Goal: Information Seeking & Learning: Learn about a topic

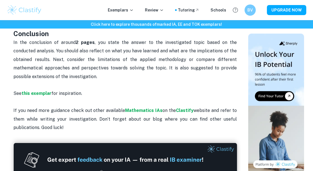
scroll to position [587, 0]
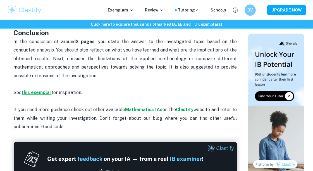
click at [30, 91] on strong "this exemplar" at bounding box center [37, 92] width 30 height 5
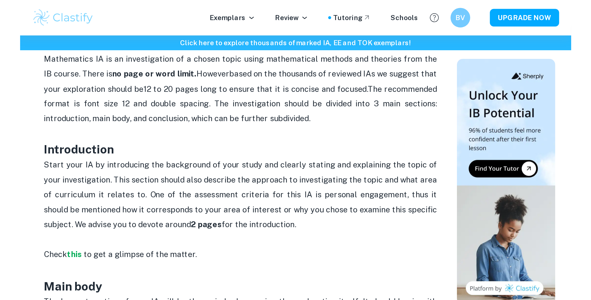
scroll to position [275, 0]
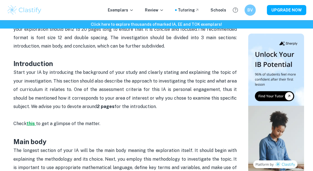
click at [31, 123] on strong "this" at bounding box center [31, 123] width 8 height 5
